Goal: Task Accomplishment & Management: Manage account settings

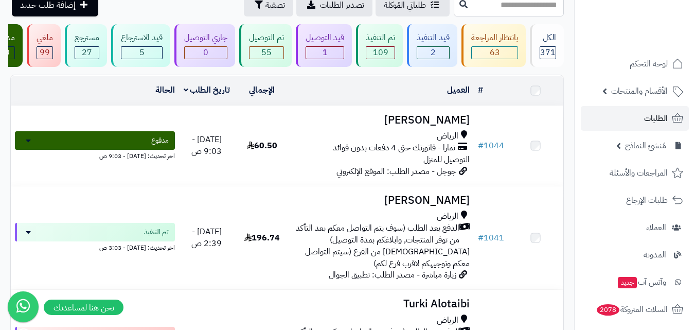
scroll to position [51, 0]
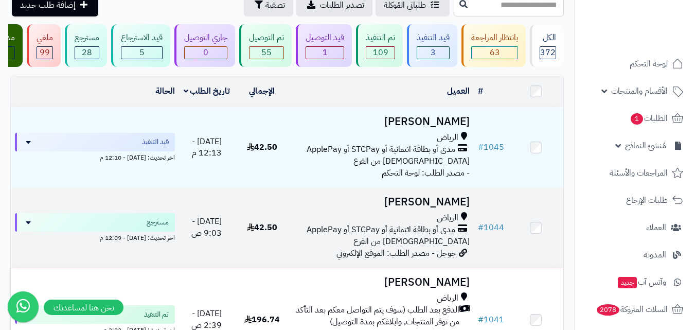
scroll to position [51, 0]
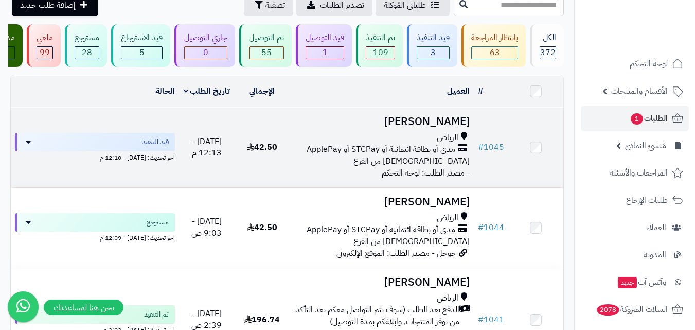
click at [318, 154] on span "مدى أو بطاقة ائتمانية أو STCPay أو ApplePay" at bounding box center [381, 150] width 149 height 12
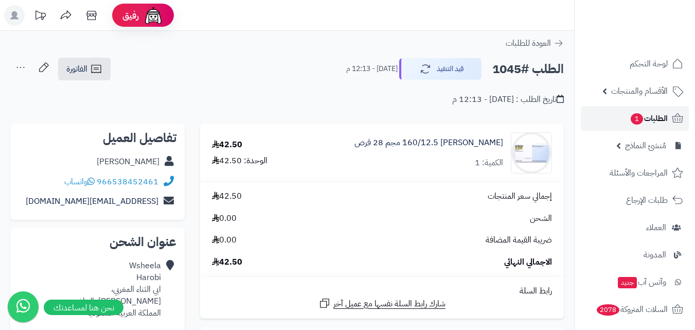
click at [660, 120] on span "الطلبات 1" at bounding box center [649, 118] width 38 height 14
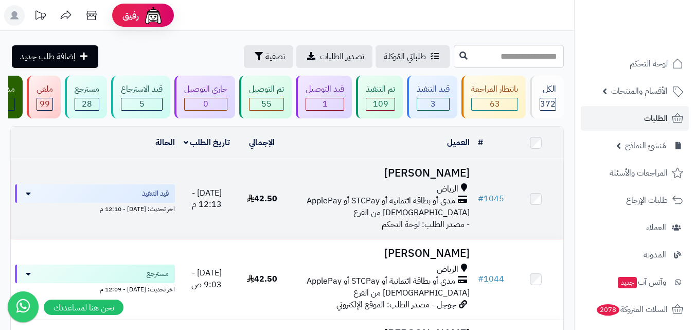
click at [306, 194] on div "الرياض" at bounding box center [382, 189] width 176 height 12
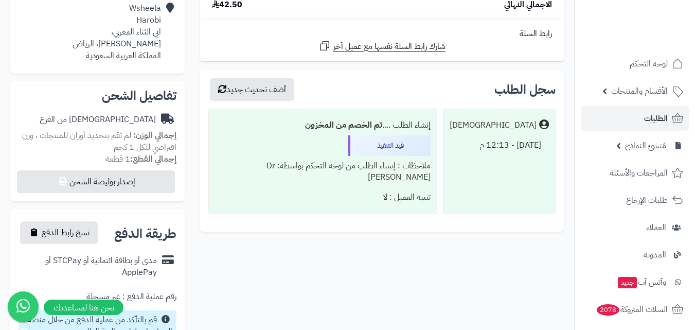
scroll to position [309, 0]
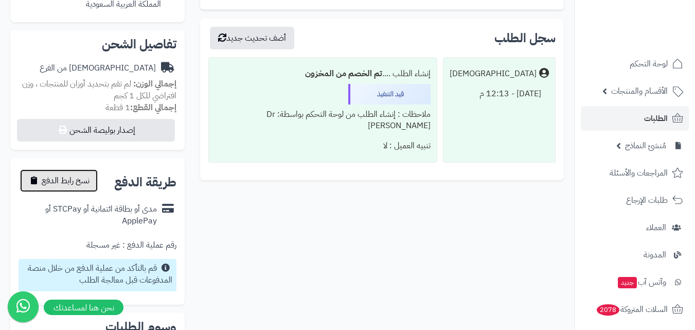
click at [78, 182] on span "نسخ رابط الدفع" at bounding box center [66, 180] width 48 height 12
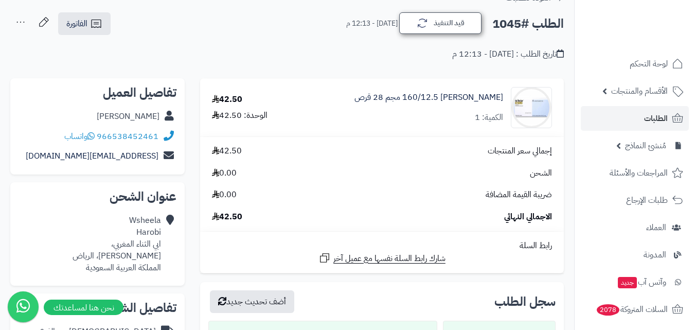
scroll to position [0, 0]
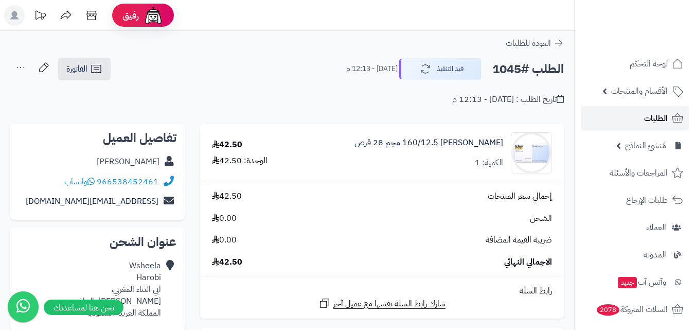
click at [645, 112] on span "الطلبات" at bounding box center [656, 118] width 24 height 14
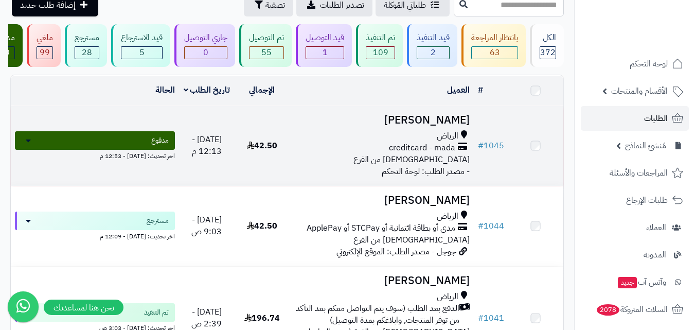
scroll to position [51, 0]
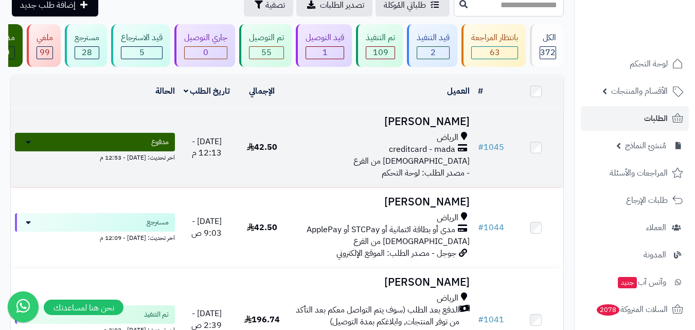
click at [404, 152] on span "creditcard - mada" at bounding box center [422, 150] width 66 height 12
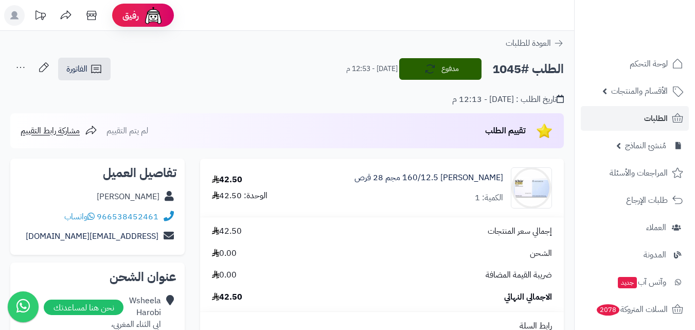
click at [443, 127] on div "تقييم الطلب لم يتم التقييم مشاركة رابط التقييم" at bounding box center [287, 130] width 554 height 35
click at [438, 77] on button "مدفوع" at bounding box center [440, 69] width 82 height 22
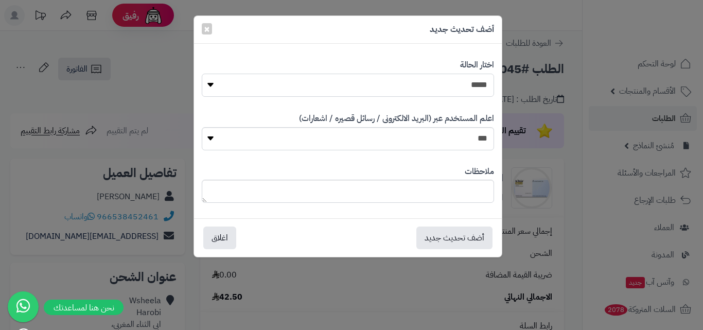
click at [465, 91] on select "**********" at bounding box center [348, 85] width 292 height 23
select select "*"
click at [202, 74] on select "**********" at bounding box center [348, 85] width 292 height 23
click at [423, 242] on button "أضف تحديث جديد" at bounding box center [454, 237] width 76 height 23
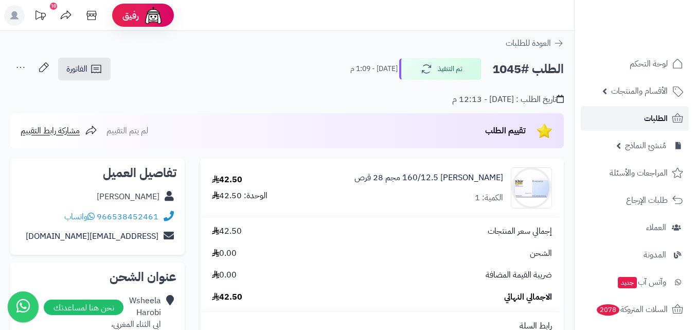
click at [653, 118] on span "الطلبات" at bounding box center [656, 118] width 24 height 14
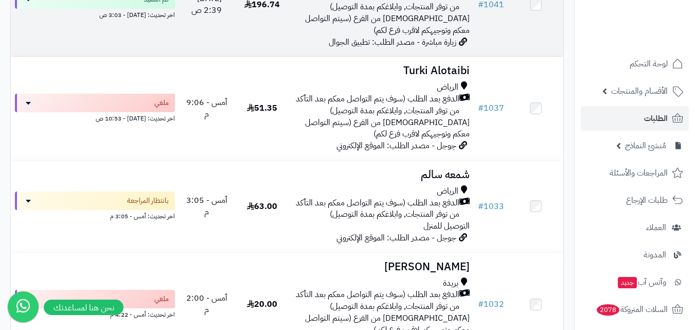
scroll to position [412, 0]
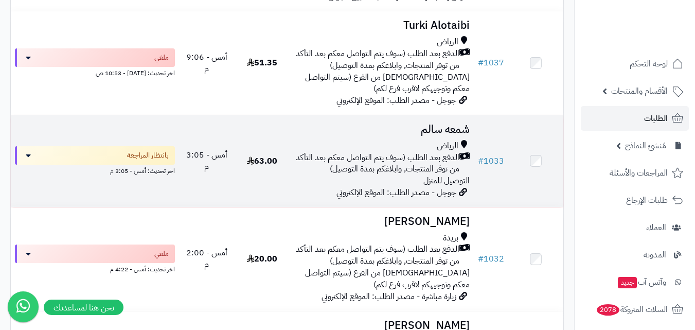
click at [372, 173] on span "الدفع بعد الطلب (سوف يتم التواصل معكم بعد التأكد من توفر المنتجات, وابلاغكم بمد…" at bounding box center [377, 164] width 166 height 24
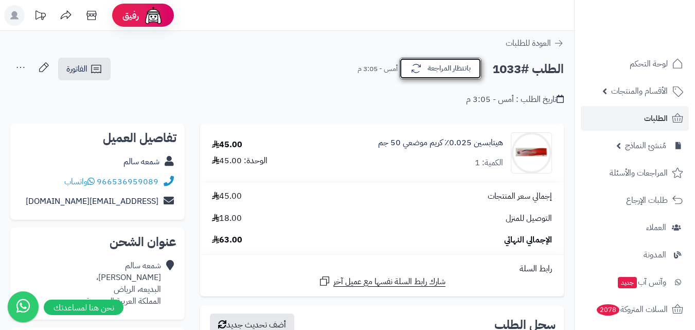
click at [470, 74] on button "بانتظار المراجعة" at bounding box center [440, 69] width 82 height 22
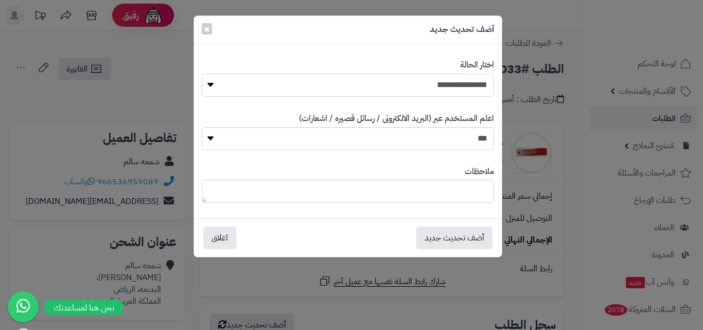
click at [466, 84] on select "**********" at bounding box center [348, 85] width 292 height 23
select select "**"
click at [202, 74] on select "**********" at bounding box center [348, 85] width 292 height 23
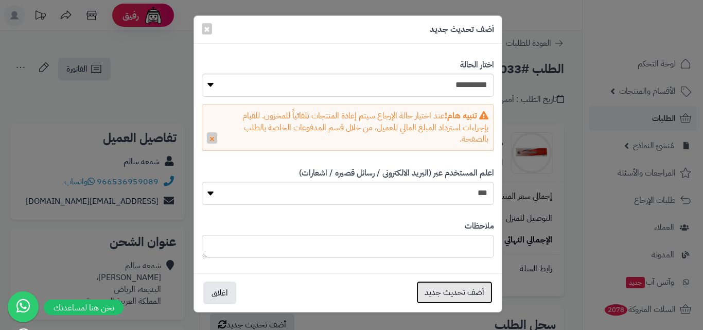
click at [452, 295] on button "أضف تحديث جديد" at bounding box center [454, 292] width 76 height 23
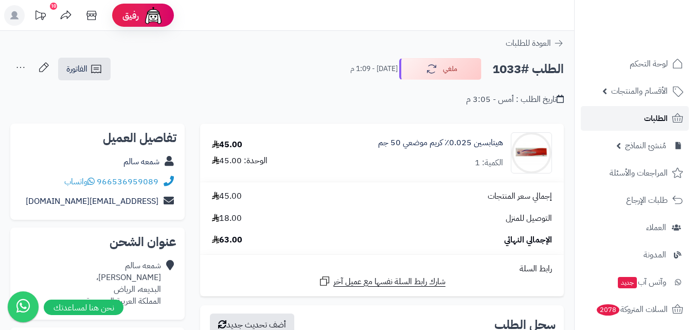
click at [652, 122] on span "الطلبات" at bounding box center [656, 118] width 24 height 14
